Goal: Book appointment/travel/reservation

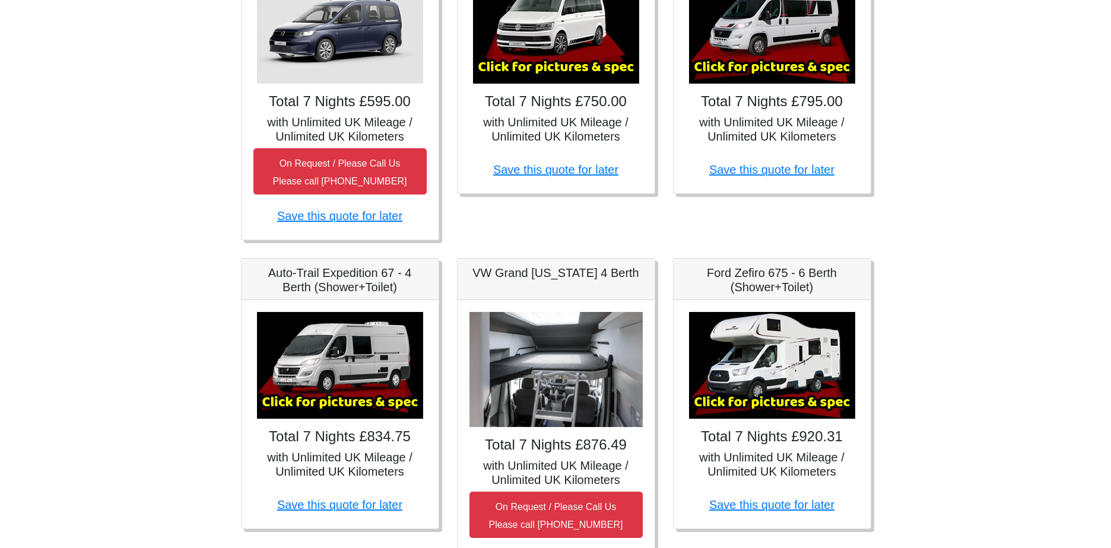
scroll to position [475, 0]
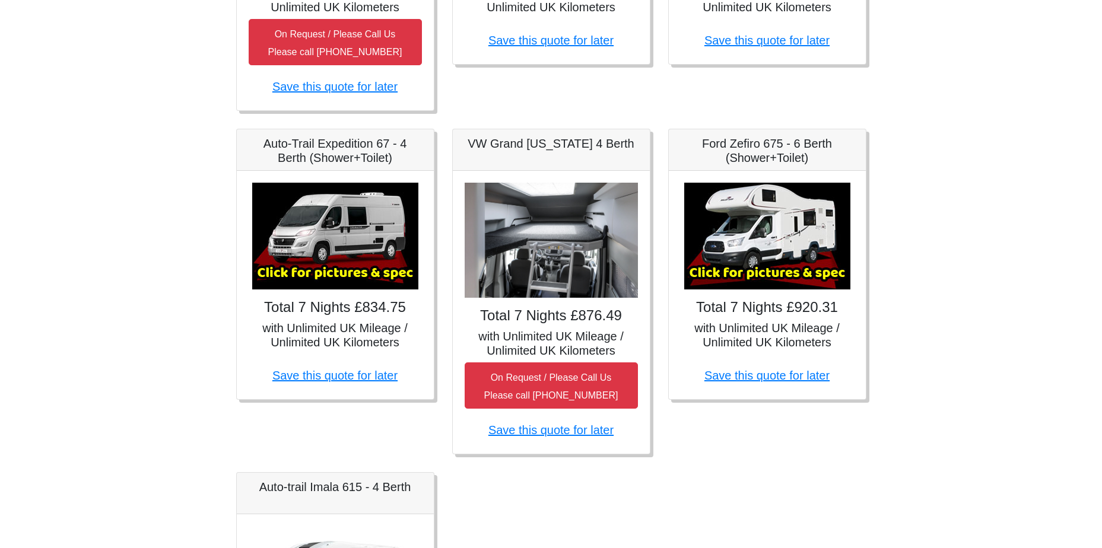
click at [766, 275] on img at bounding box center [767, 236] width 166 height 107
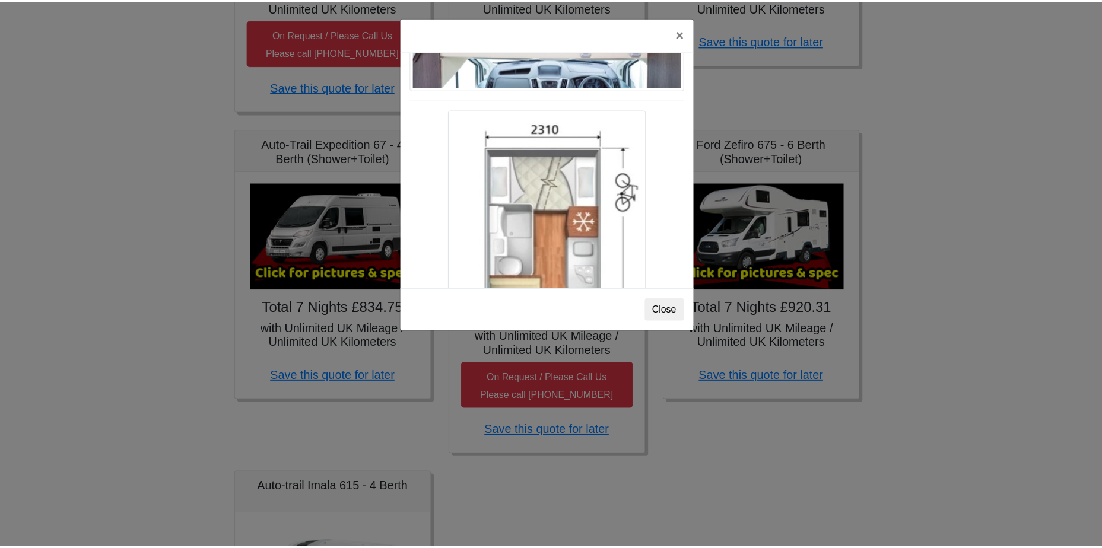
scroll to position [1797, 0]
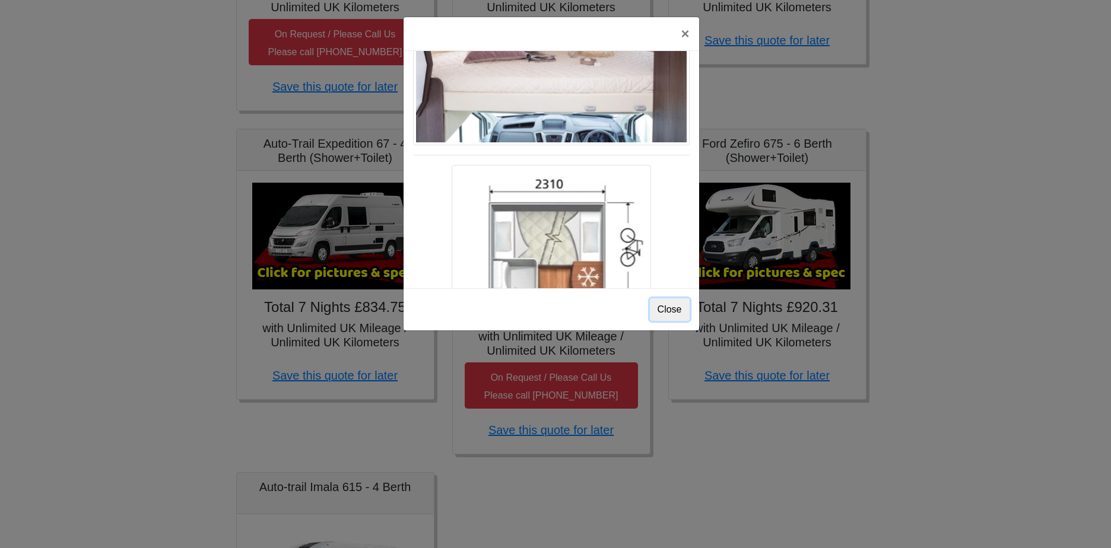
click at [677, 308] on button "Close" at bounding box center [670, 310] width 40 height 23
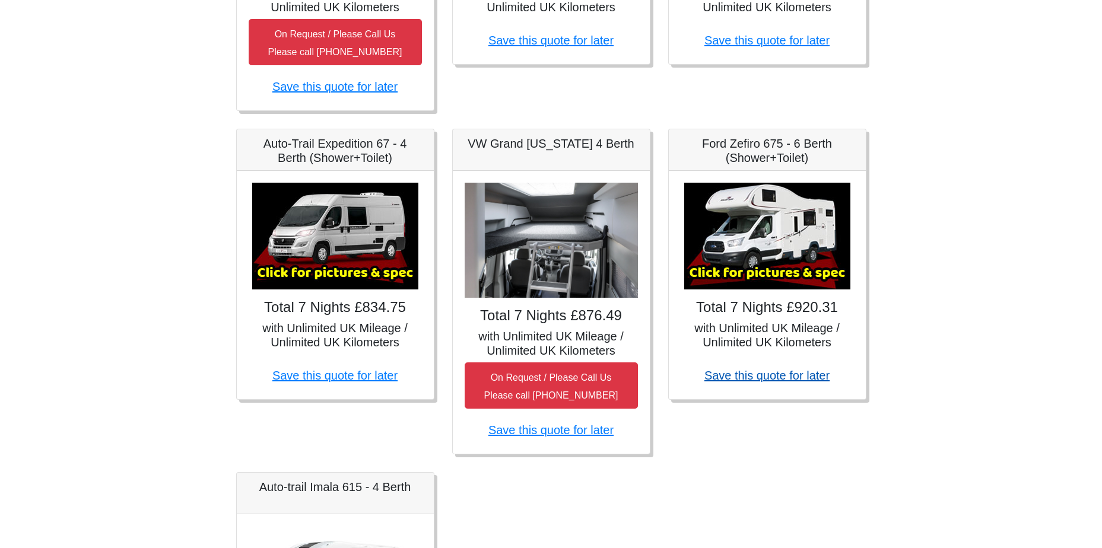
click at [762, 375] on link "Save this quote for later" at bounding box center [767, 375] width 125 height 13
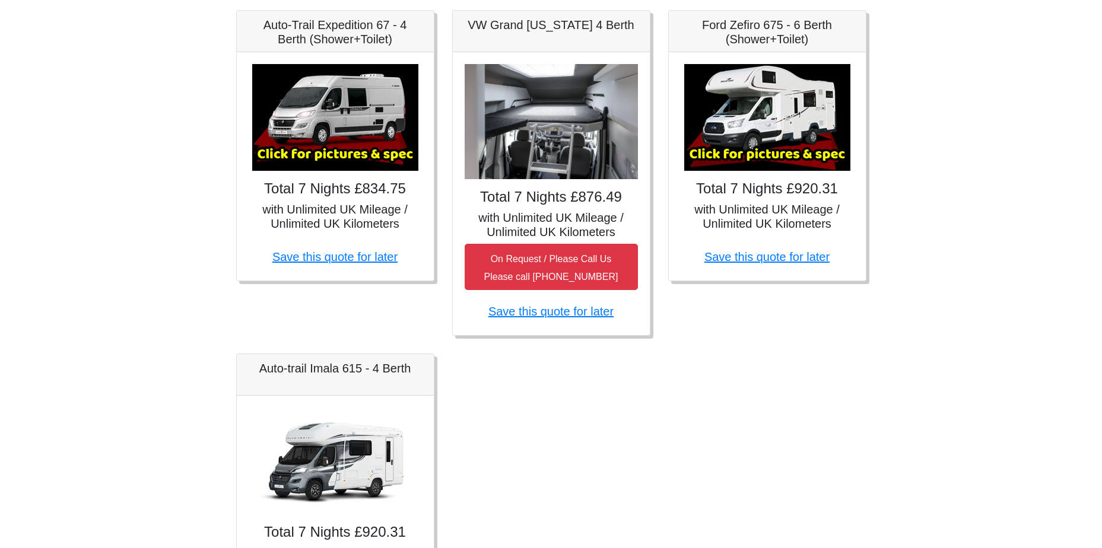
scroll to position [763, 0]
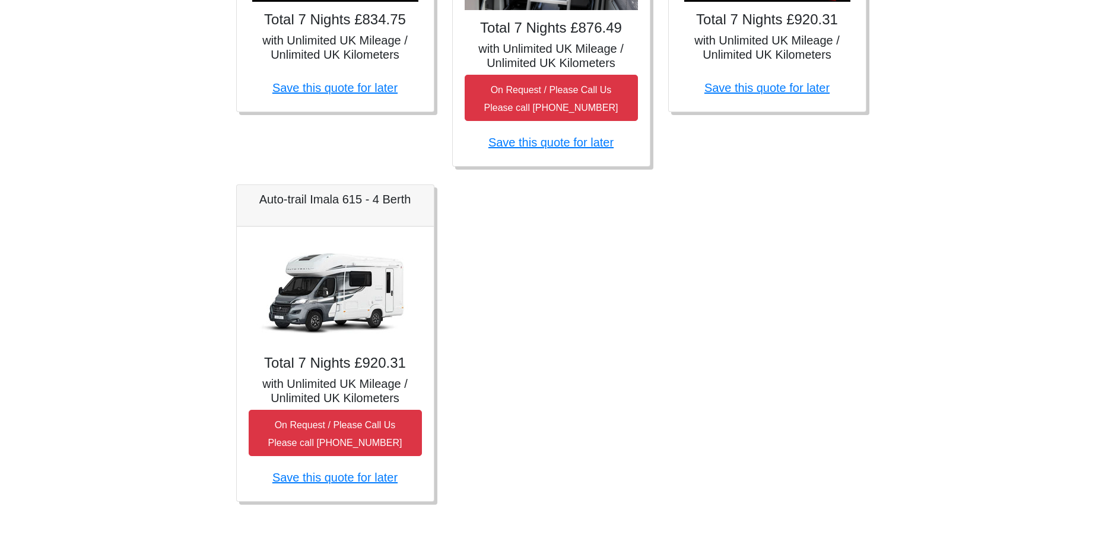
click at [344, 355] on h4 "Total 7 Nights £920.31" at bounding box center [335, 363] width 173 height 17
click at [347, 280] on img at bounding box center [335, 292] width 166 height 107
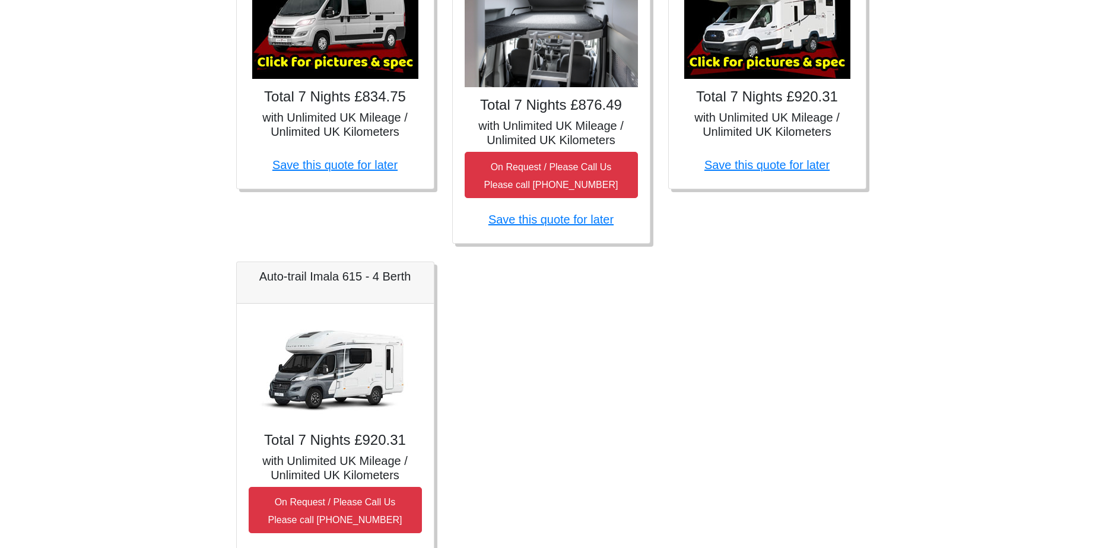
scroll to position [703, 0]
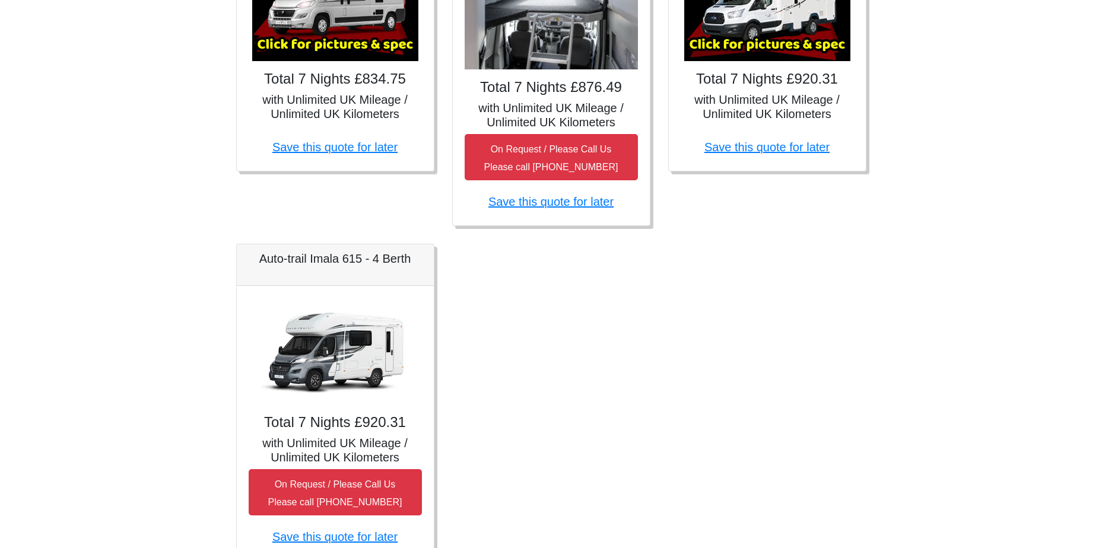
click at [344, 357] on img at bounding box center [335, 351] width 166 height 107
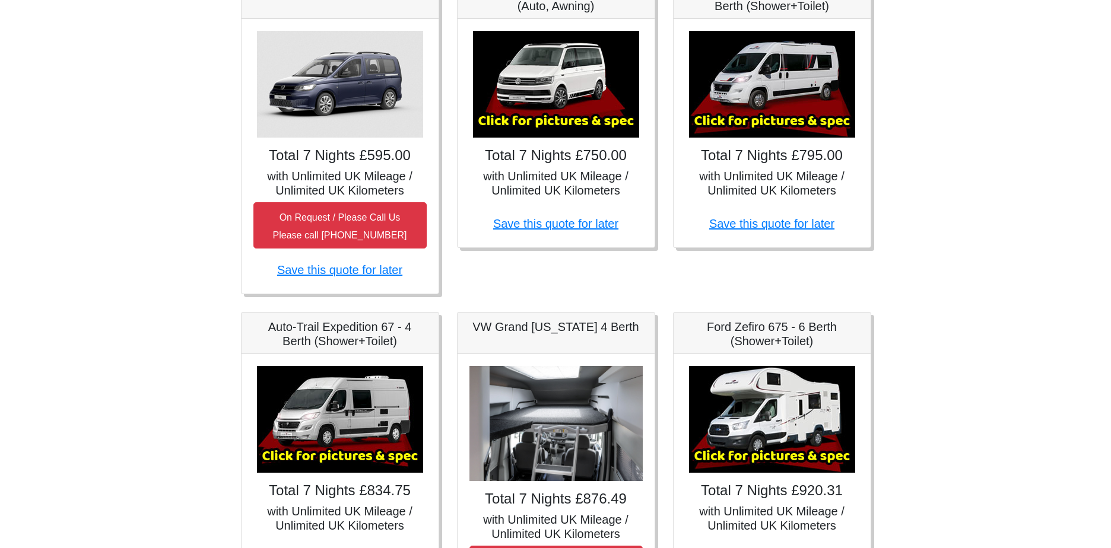
scroll to position [169, 0]
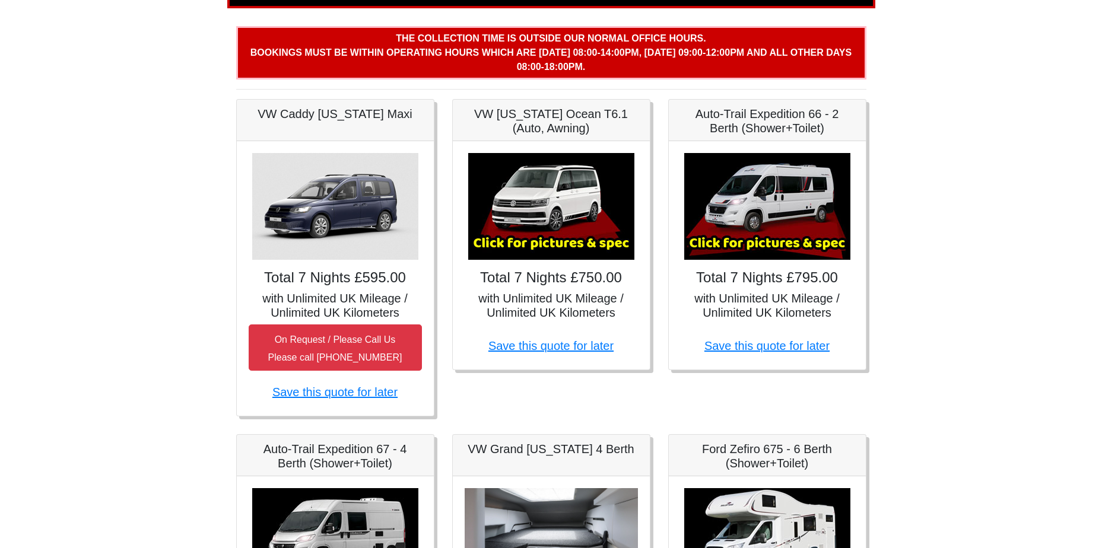
click at [763, 215] on img at bounding box center [767, 206] width 166 height 107
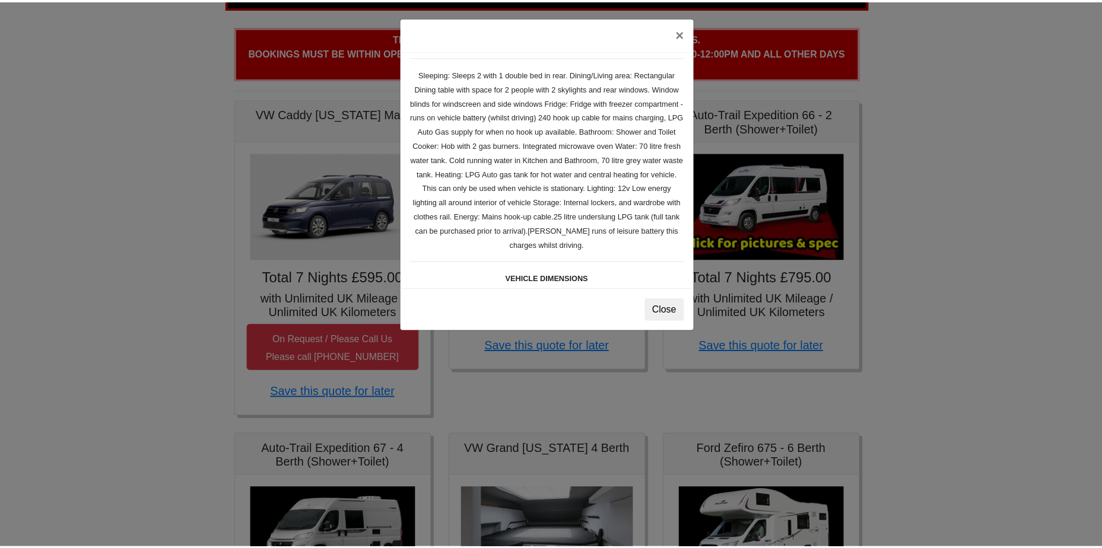
scroll to position [0, 0]
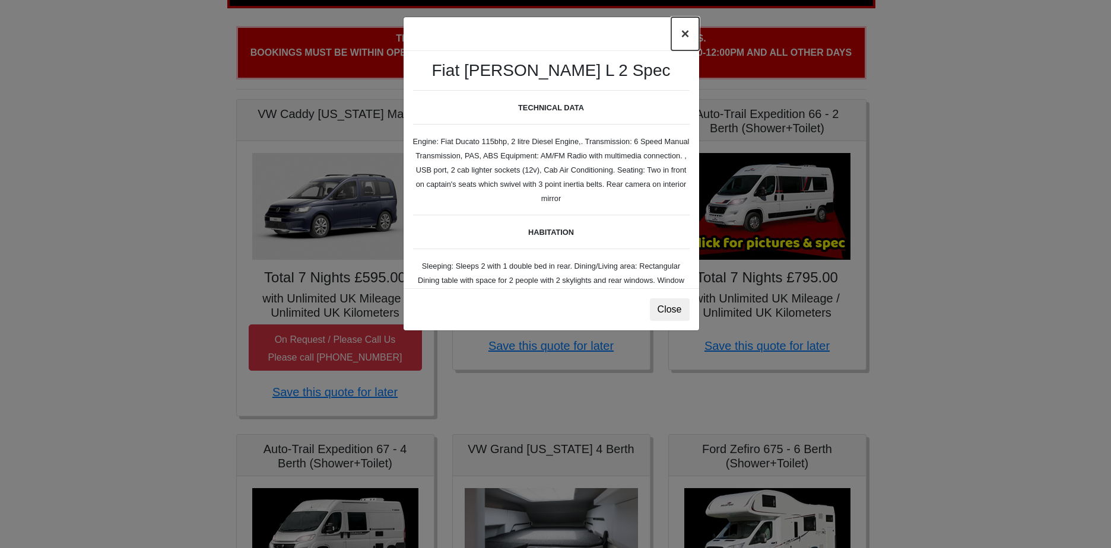
click at [688, 38] on button "×" at bounding box center [684, 33] width 27 height 33
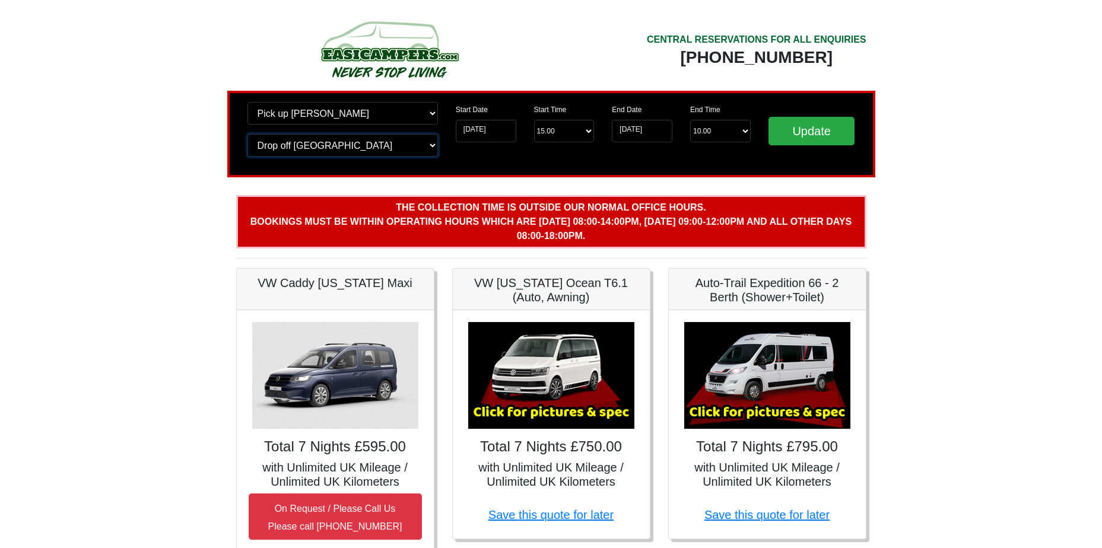
click at [392, 148] on select "Change drop off location? Drop off Blackburn Birmingham Airport Blackburn Lanca…" at bounding box center [343, 145] width 191 height 23
click at [384, 115] on select "Change pick up location? Pick up Blackburn Birmingham Airport Blackburn Lancash…" at bounding box center [343, 113] width 191 height 23
select select "GLA"
click at [248, 102] on select "Change pick up location? Pick up Blackburn Birmingham Airport Blackburn Lancash…" at bounding box center [343, 113] width 191 height 23
click at [347, 150] on select "Change drop off location? Drop off Blackburn Birmingham Airport Blackburn Lanca…" at bounding box center [343, 145] width 191 height 23
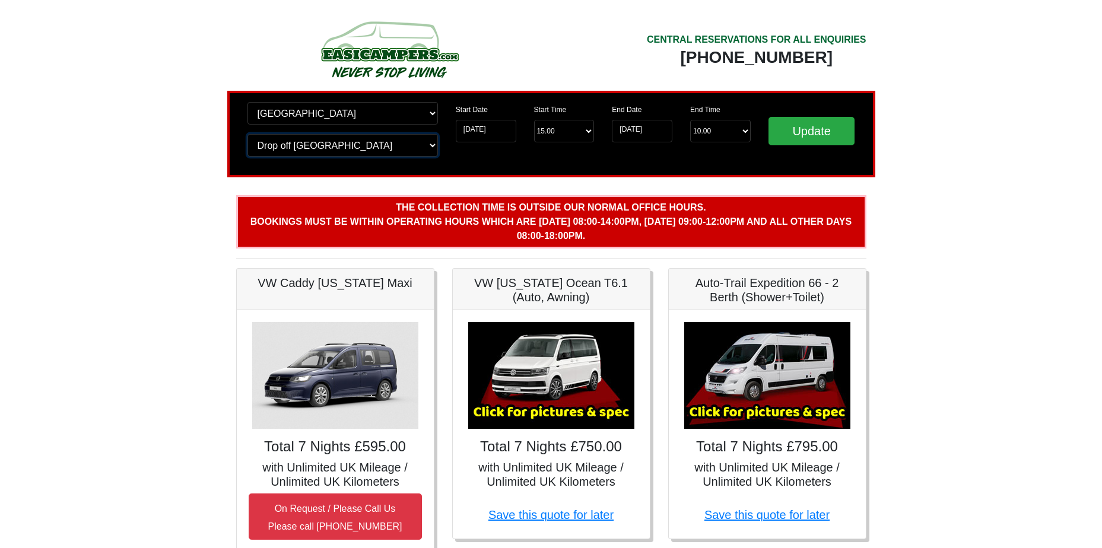
select select "GLA"
click at [248, 134] on select "Change drop off location? Drop off Blackburn Birmingham Airport Blackburn Lanca…" at bounding box center [343, 145] width 191 height 23
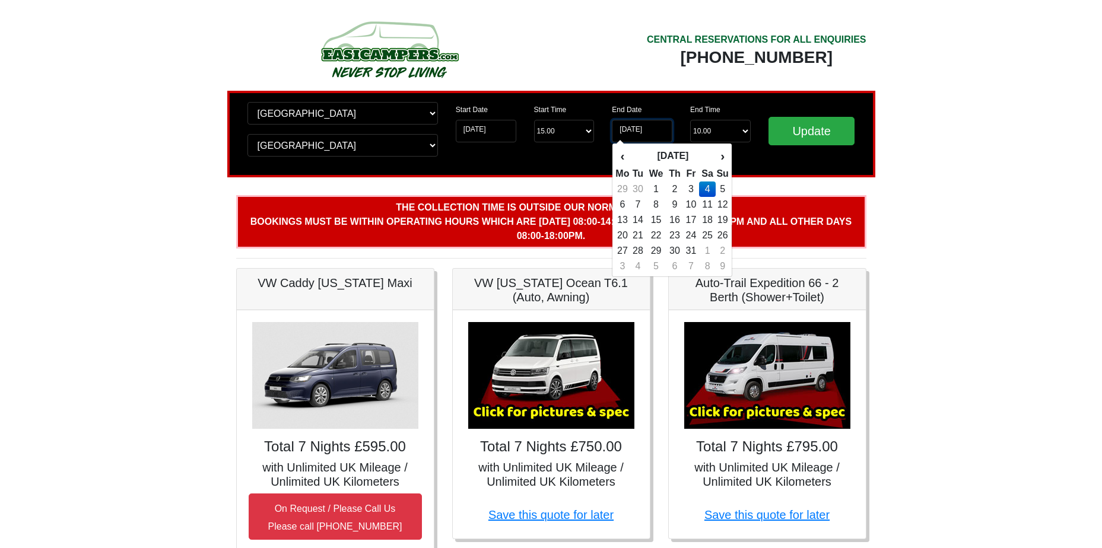
click at [651, 131] on input "[DATE]" at bounding box center [642, 131] width 61 height 23
click at [707, 188] on td "4" at bounding box center [707, 189] width 17 height 15
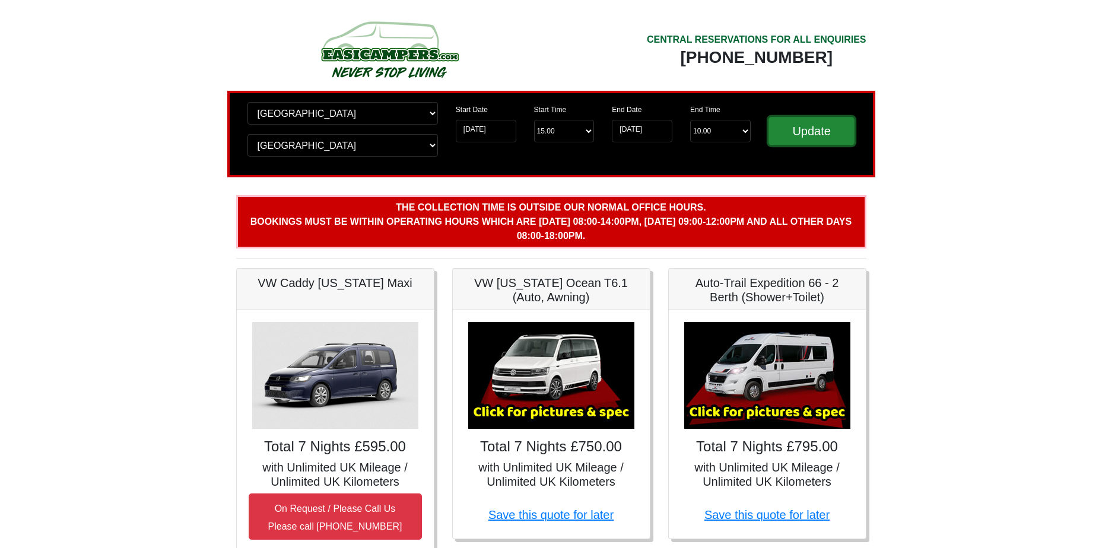
click at [826, 131] on input "Update" at bounding box center [812, 131] width 87 height 28
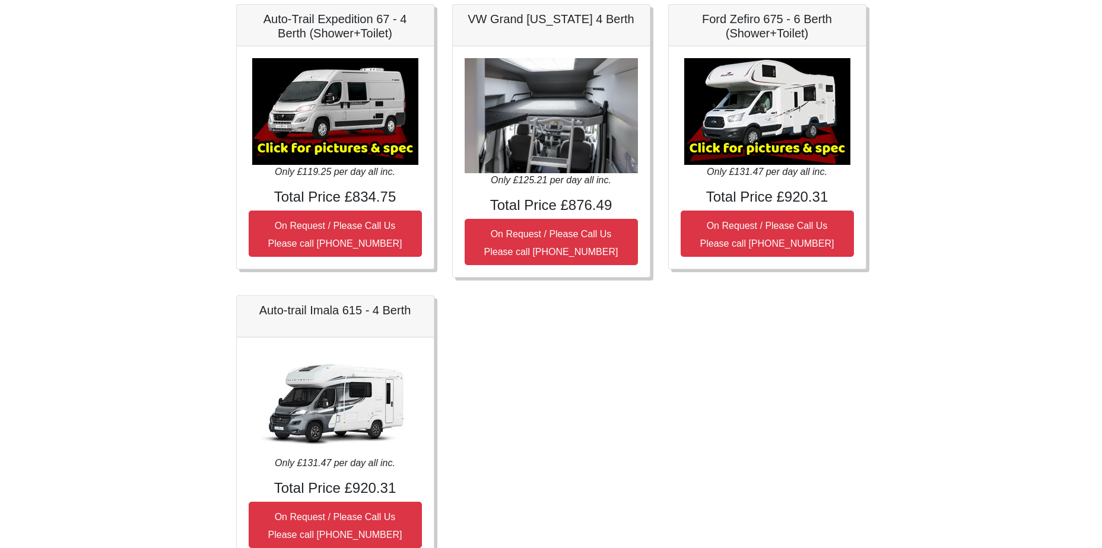
scroll to position [355, 0]
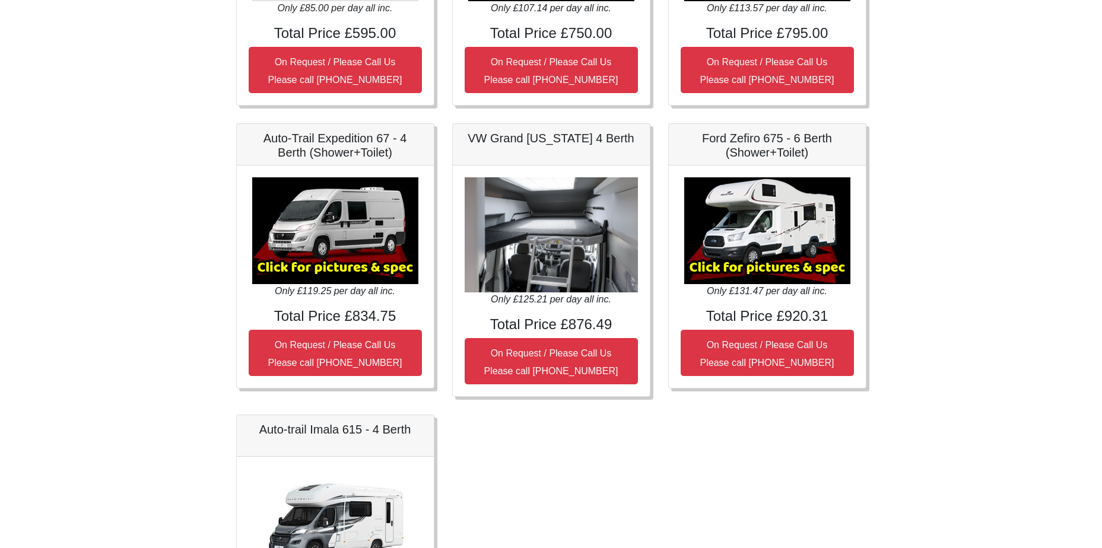
click at [776, 266] on img at bounding box center [767, 230] width 166 height 107
click at [776, 227] on img at bounding box center [767, 230] width 166 height 107
click at [761, 266] on img at bounding box center [767, 230] width 166 height 107
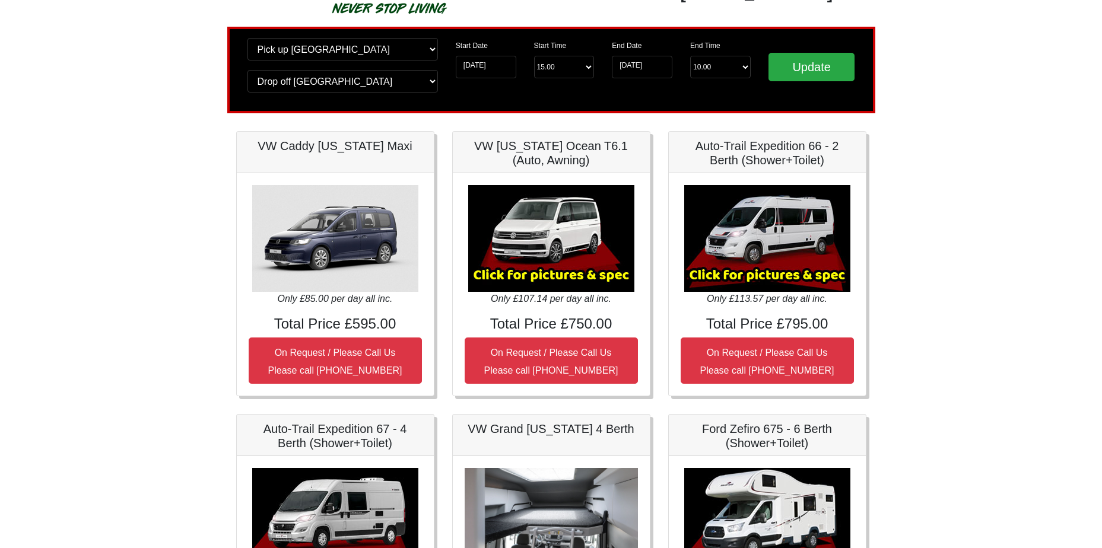
scroll to position [0, 0]
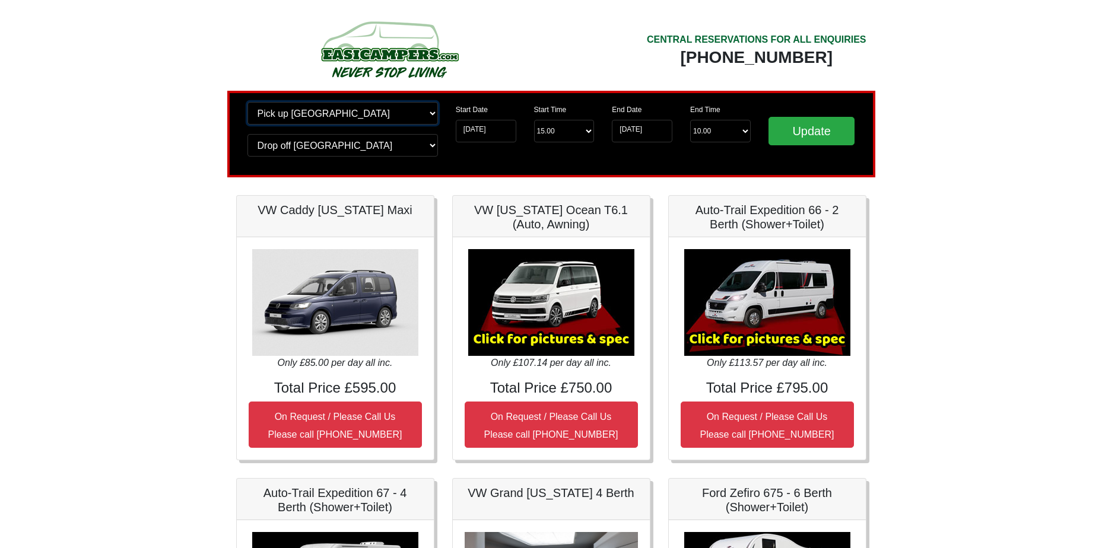
click at [358, 115] on select "Change pick up location? Pick up Glasgow Airport Birmingham Airport Blackburn L…" at bounding box center [343, 113] width 191 height 23
click at [356, 119] on select "Change pick up location? Pick up Glasgow Airport Birmingham Airport Blackburn L…" at bounding box center [343, 113] width 191 height 23
click at [366, 116] on select "Change pick up location? Pick up Glasgow Airport Birmingham Airport Blackburn L…" at bounding box center [343, 113] width 191 height 23
select select "BIR"
click at [248, 102] on select "Change pick up location? Pick up Glasgow Airport Birmingham Airport Blackburn L…" at bounding box center [343, 113] width 191 height 23
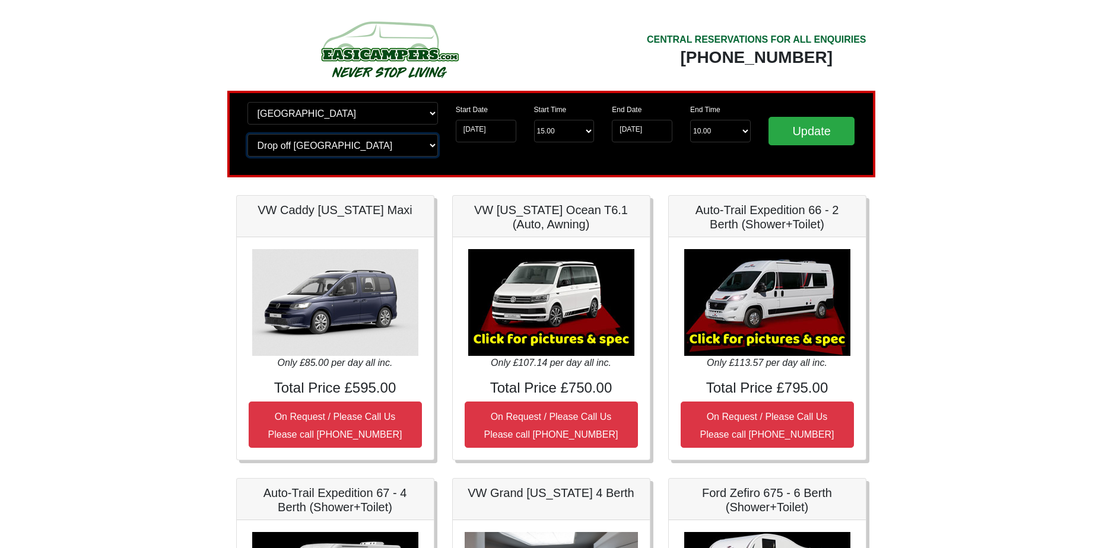
click at [373, 148] on select "Change drop off location? Drop off Glasgow Airport Birmingham Airport Blackburn…" at bounding box center [343, 145] width 191 height 23
select select "BIR"
click at [248, 134] on select "Change drop off location? Drop off Glasgow Airport Birmingham Airport Blackburn…" at bounding box center [343, 145] width 191 height 23
click at [826, 135] on input "Update" at bounding box center [812, 131] width 87 height 28
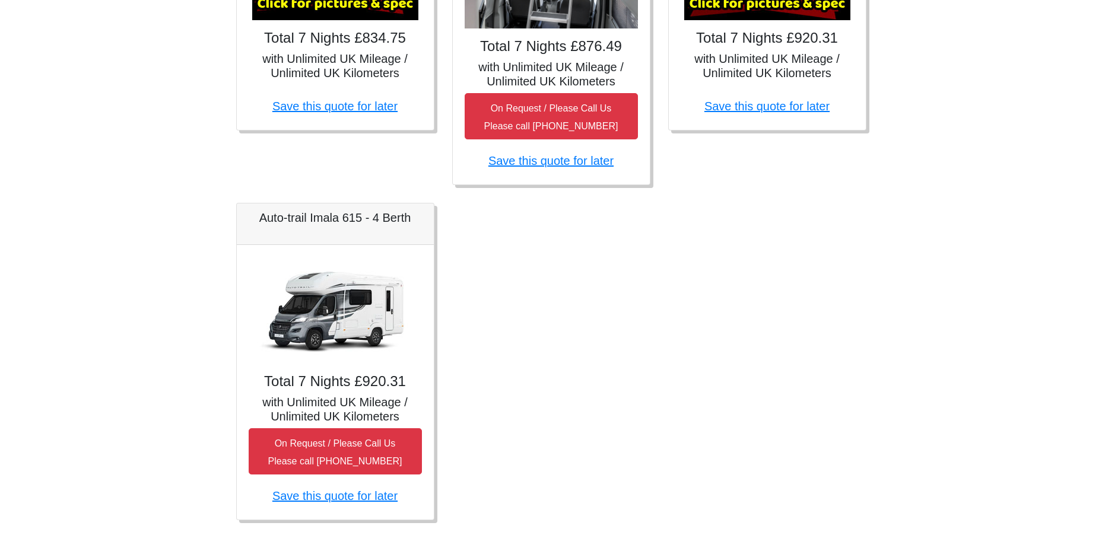
scroll to position [763, 0]
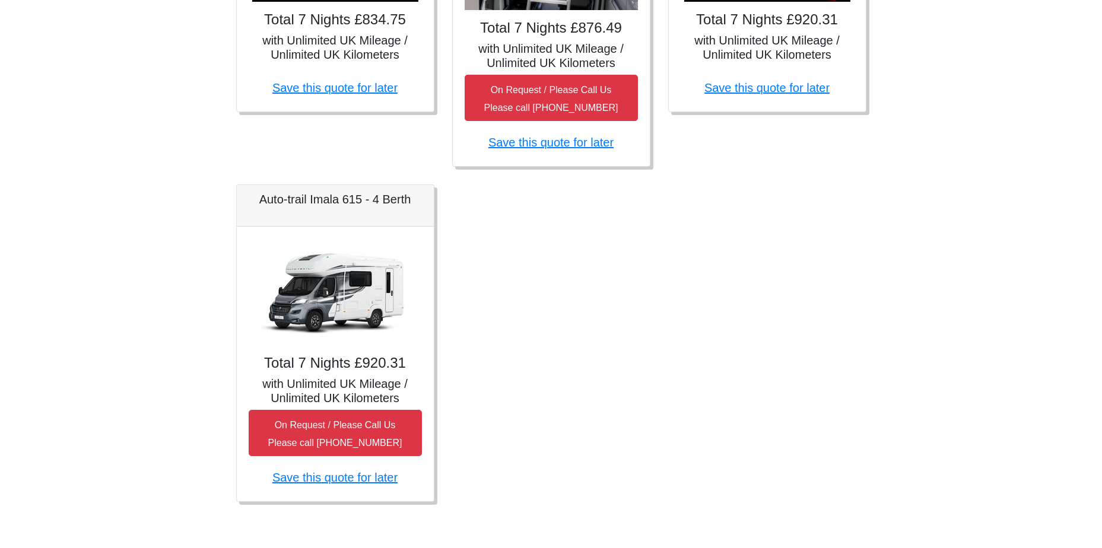
click at [335, 272] on img at bounding box center [335, 292] width 166 height 107
click at [367, 237] on div "Total 7 Nights £920.31 with Unlimited UK Mileage / Unlimited UK Kilometers On R…" at bounding box center [335, 364] width 197 height 275
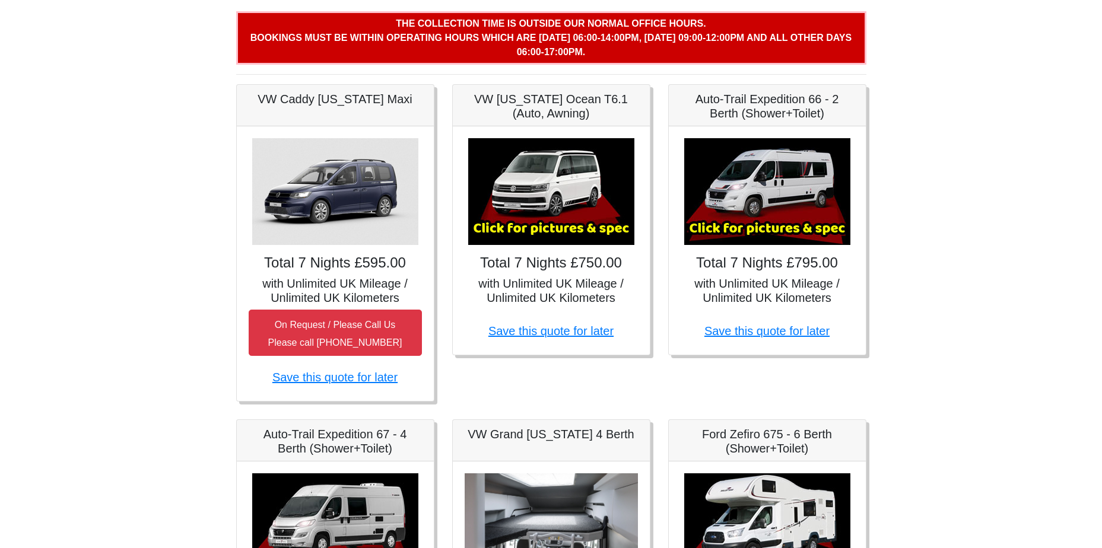
scroll to position [0, 0]
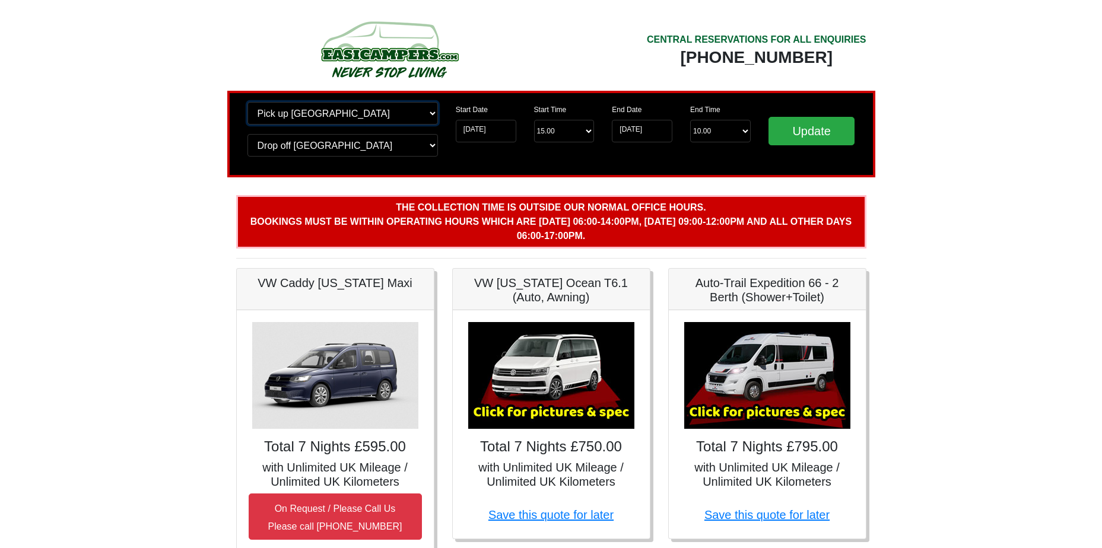
click at [384, 116] on select "Change pick up location? Pick up [GEOGRAPHIC_DATA] [GEOGRAPHIC_DATA] [GEOGRAPHI…" at bounding box center [343, 113] width 191 height 23
select select "LPL"
click at [248, 102] on select "Change pick up location? Pick up [GEOGRAPHIC_DATA] [GEOGRAPHIC_DATA] [GEOGRAPHI…" at bounding box center [343, 113] width 191 height 23
click at [408, 148] on select "Change drop off location? Drop off [GEOGRAPHIC_DATA] [GEOGRAPHIC_DATA] [GEOGRAP…" at bounding box center [343, 145] width 191 height 23
select select "LPL"
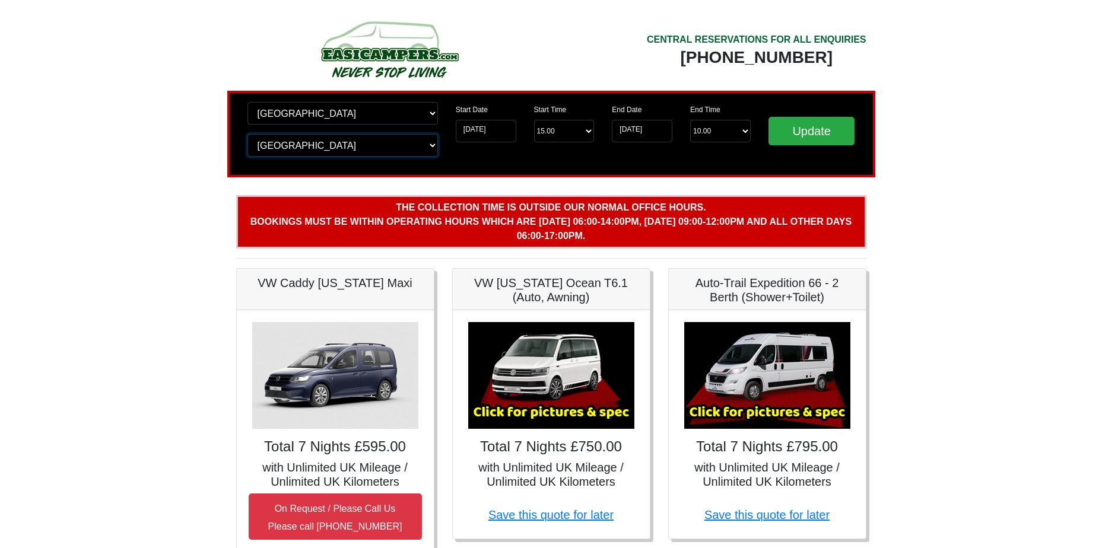
click at [248, 134] on select "Change drop off location? Drop off [GEOGRAPHIC_DATA] [GEOGRAPHIC_DATA] [GEOGRAP…" at bounding box center [343, 145] width 191 height 23
click at [818, 139] on input "Update" at bounding box center [812, 131] width 87 height 28
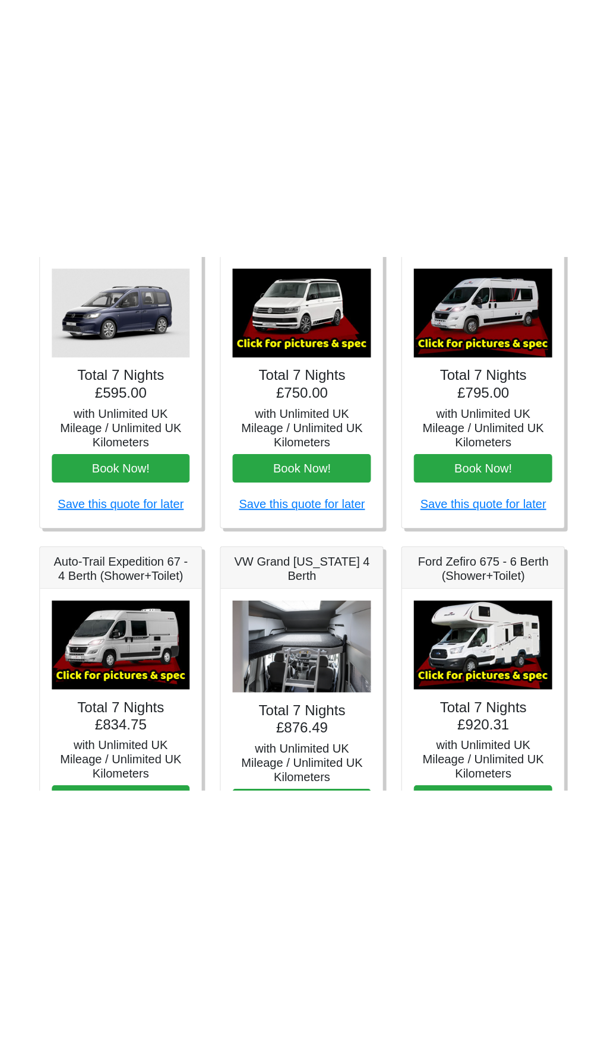
scroll to position [172, 0]
